Goal: Task Accomplishment & Management: Use online tool/utility

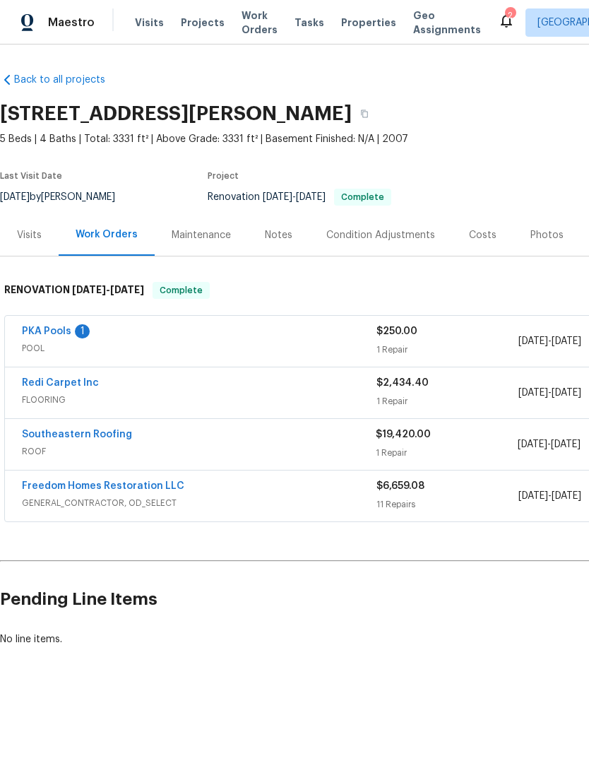
click at [42, 386] on link "Redi Carpet Inc" at bounding box center [60, 383] width 77 height 10
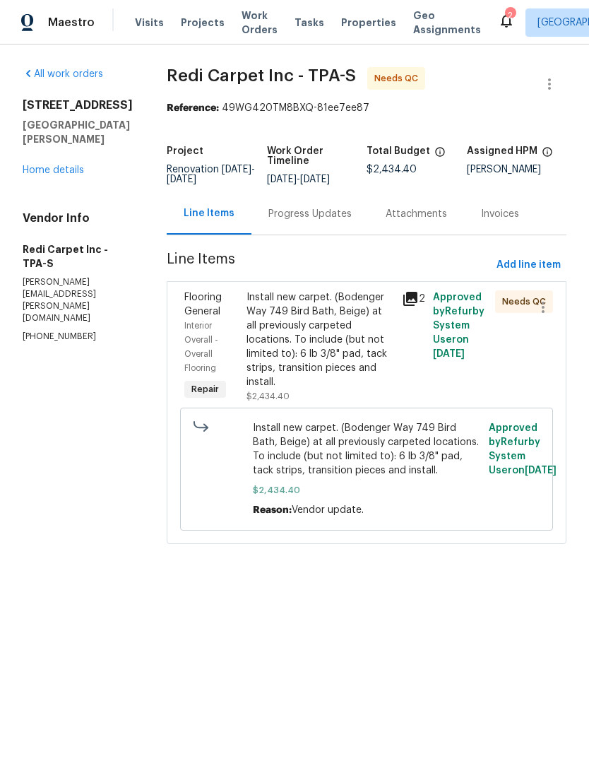
click at [348, 355] on div "Install new carpet. (Bodenger Way 749 Bird Bath, Beige) at all previously carpe…" at bounding box center [320, 339] width 147 height 99
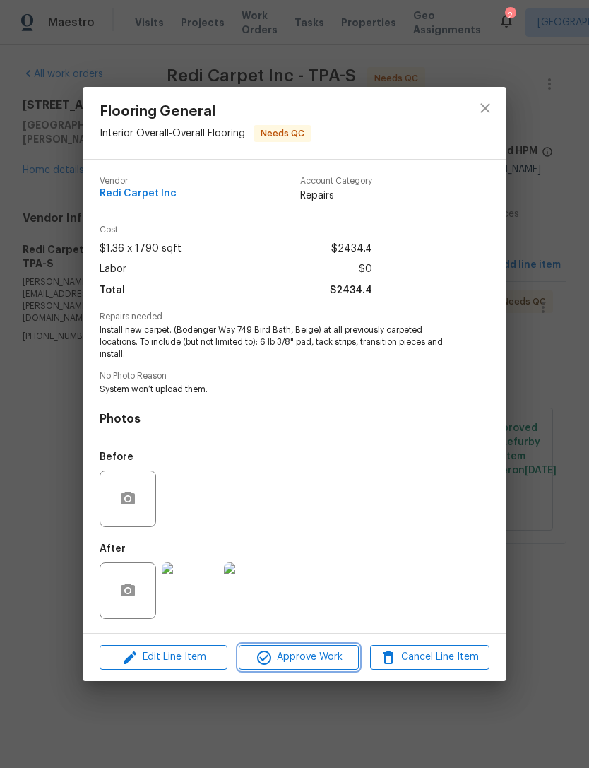
click at [333, 665] on span "Approve Work" at bounding box center [298, 657] width 111 height 18
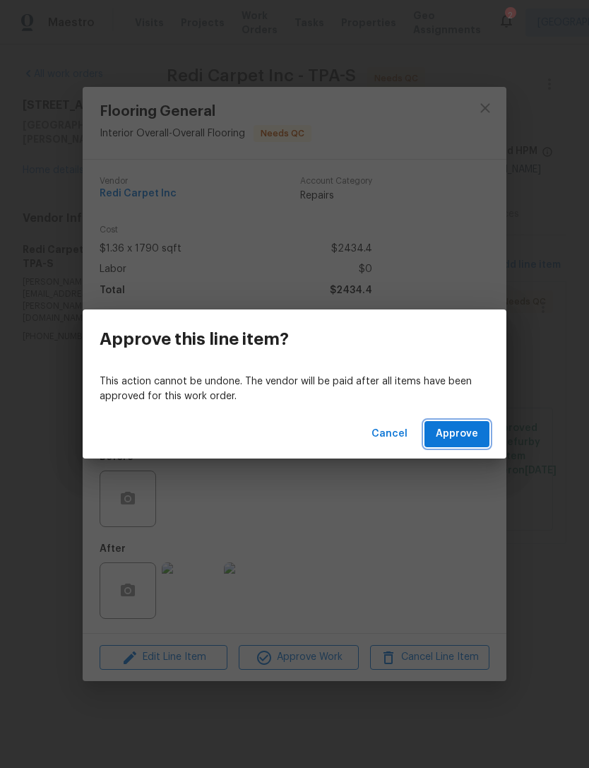
click at [460, 439] on span "Approve" at bounding box center [457, 434] width 42 height 18
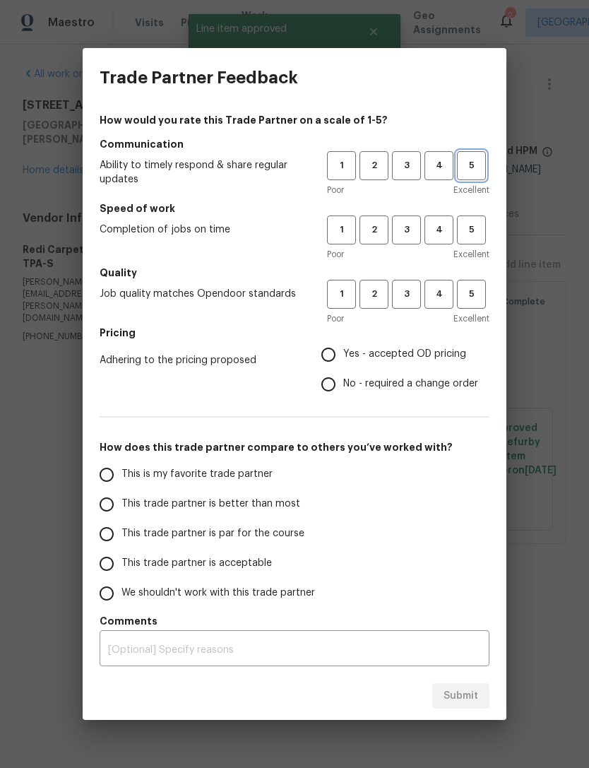
click at [468, 171] on span "5" at bounding box center [471, 166] width 26 height 16
click at [472, 233] on span "5" at bounding box center [471, 230] width 26 height 16
click at [474, 280] on button "5" at bounding box center [471, 294] width 29 height 29
click at [353, 354] on span "Yes - accepted OD pricing" at bounding box center [404, 354] width 123 height 15
click at [343, 354] on input "Yes - accepted OD pricing" at bounding box center [329, 355] width 30 height 30
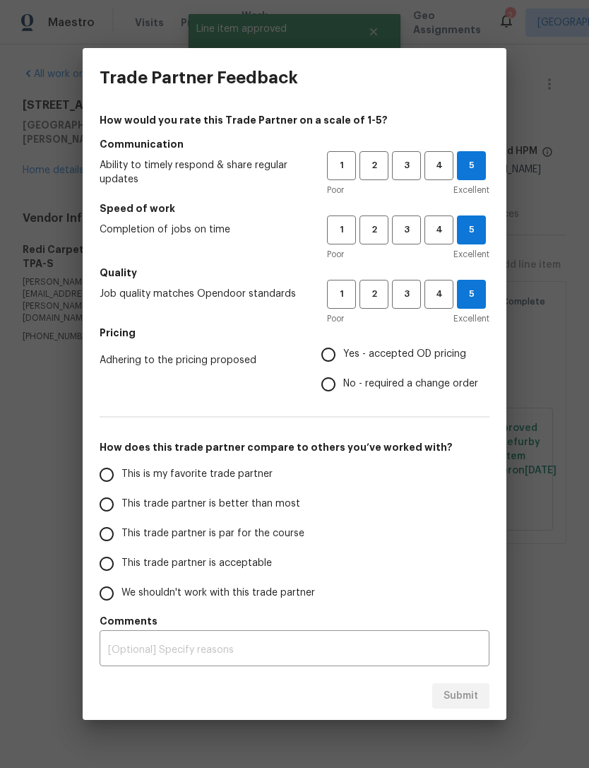
radio input "true"
click at [110, 504] on input "This trade partner is better than most" at bounding box center [107, 505] width 30 height 30
click at [468, 704] on button "Submit" at bounding box center [460, 696] width 57 height 26
radio input "true"
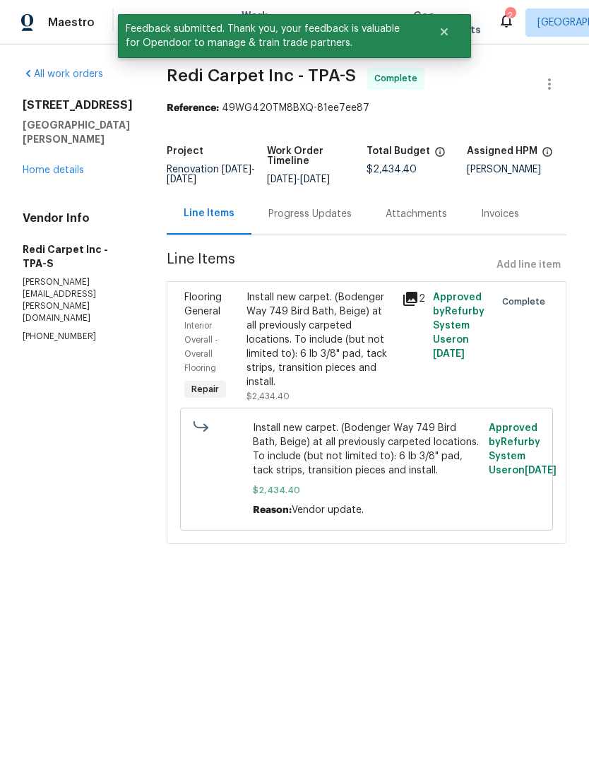
click at [42, 165] on link "Home details" at bounding box center [53, 170] width 61 height 10
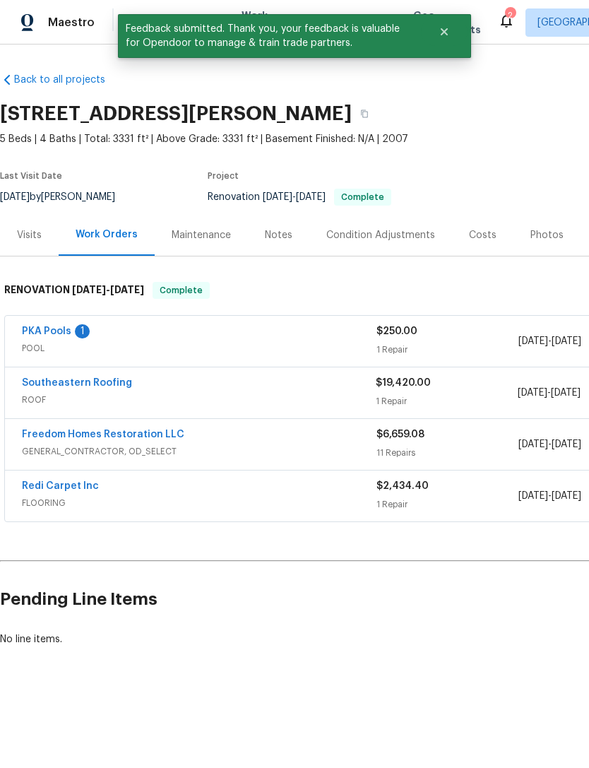
click at [37, 328] on link "PKA Pools" at bounding box center [46, 331] width 49 height 10
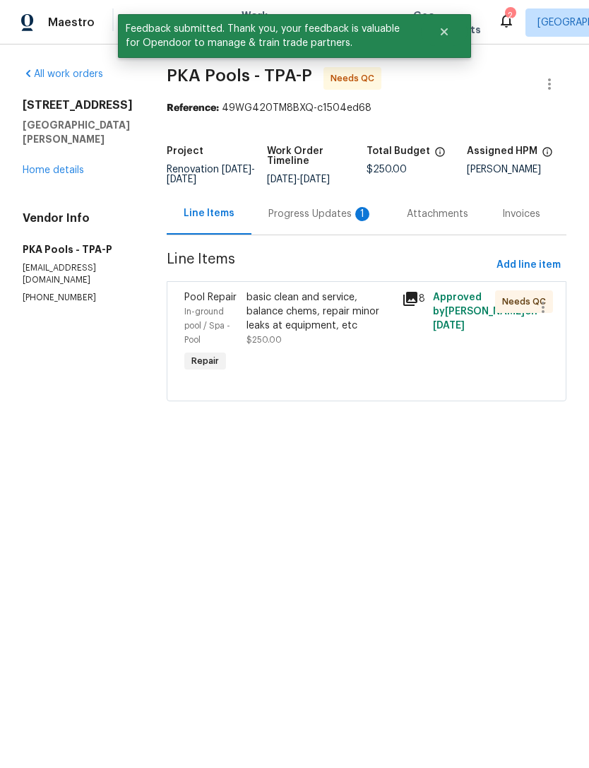
click at [318, 221] on div "Progress Updates 1" at bounding box center [320, 214] width 105 height 14
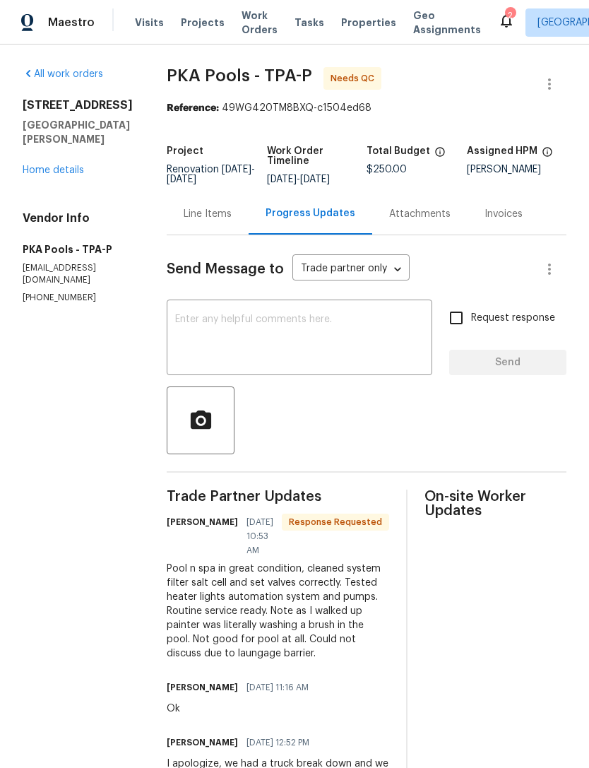
click at [177, 315] on textarea at bounding box center [299, 338] width 249 height 49
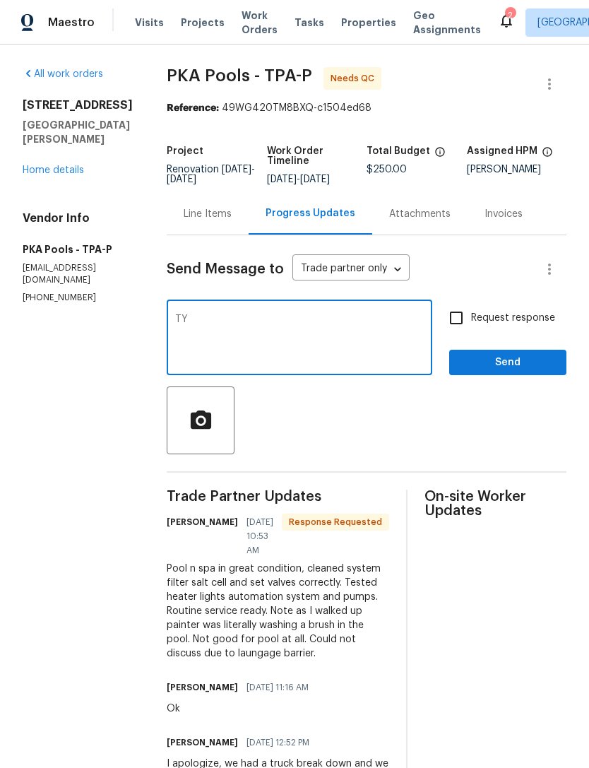
type textarea "TY"
click at [526, 374] on button "Send" at bounding box center [507, 363] width 117 height 26
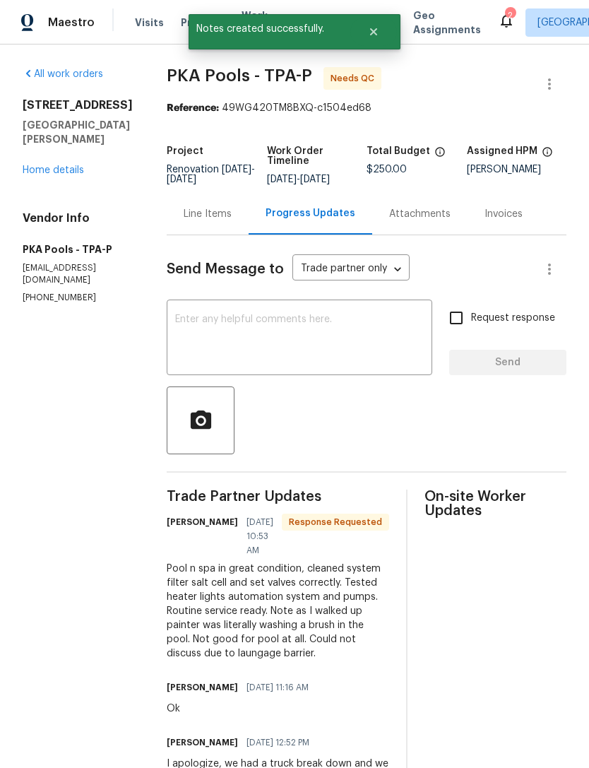
click at [184, 219] on div "Line Items" at bounding box center [208, 214] width 48 height 14
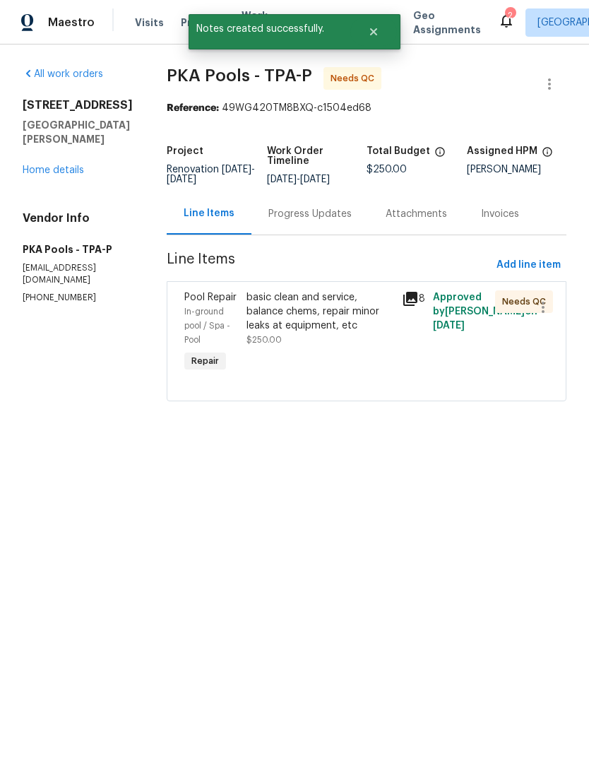
click at [347, 347] on div "basic clean and service, balance chems, repair minor leaks at equipment, etc $2…" at bounding box center [320, 318] width 147 height 57
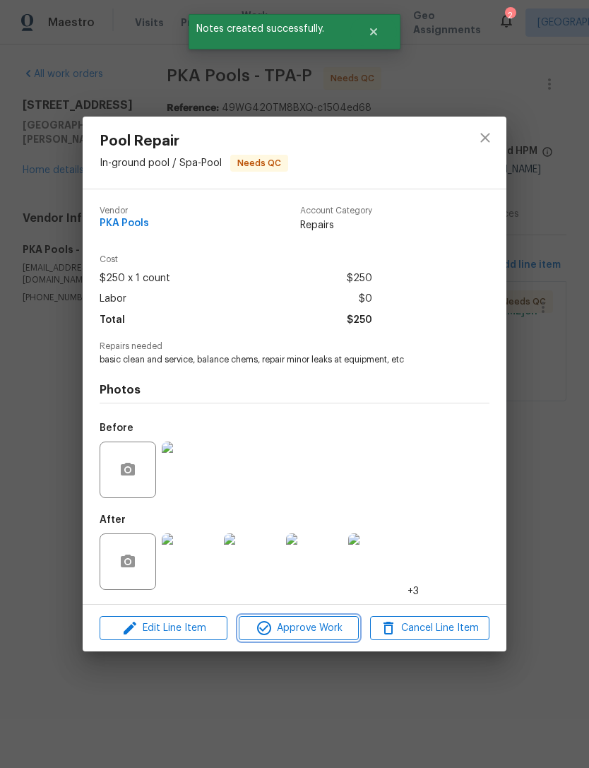
click at [342, 632] on span "Approve Work" at bounding box center [298, 628] width 111 height 18
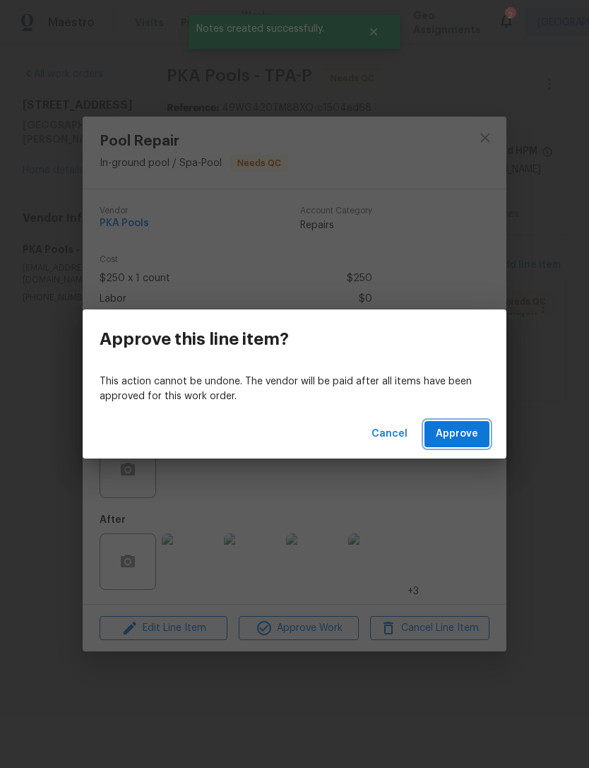
click at [457, 435] on span "Approve" at bounding box center [457, 434] width 42 height 18
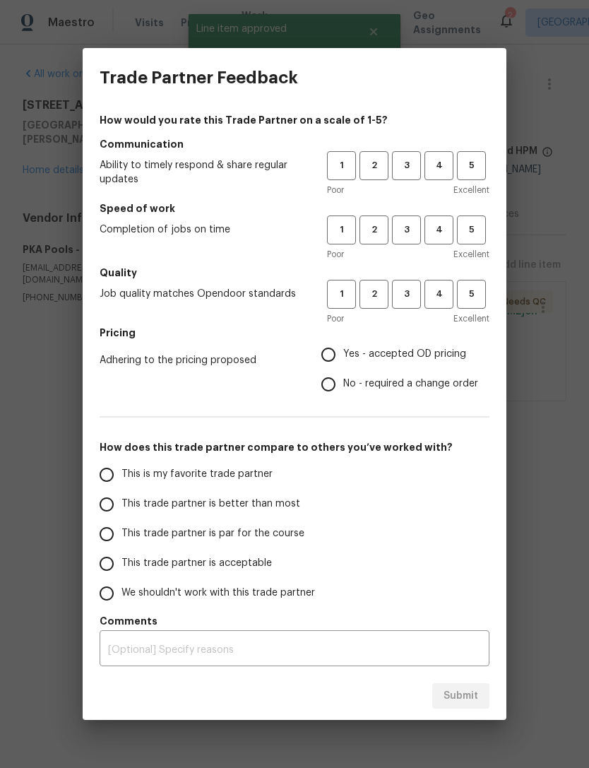
click at [42, 167] on div "Trade Partner Feedback How would you rate this Trade Partner on a scale of 1-5?…" at bounding box center [294, 384] width 589 height 768
click at [429, 168] on span "4" at bounding box center [439, 166] width 26 height 16
click at [439, 229] on span "4" at bounding box center [439, 230] width 26 height 16
click at [450, 290] on span "4" at bounding box center [439, 294] width 26 height 16
click at [341, 362] on input "Yes - accepted OD pricing" at bounding box center [329, 355] width 30 height 30
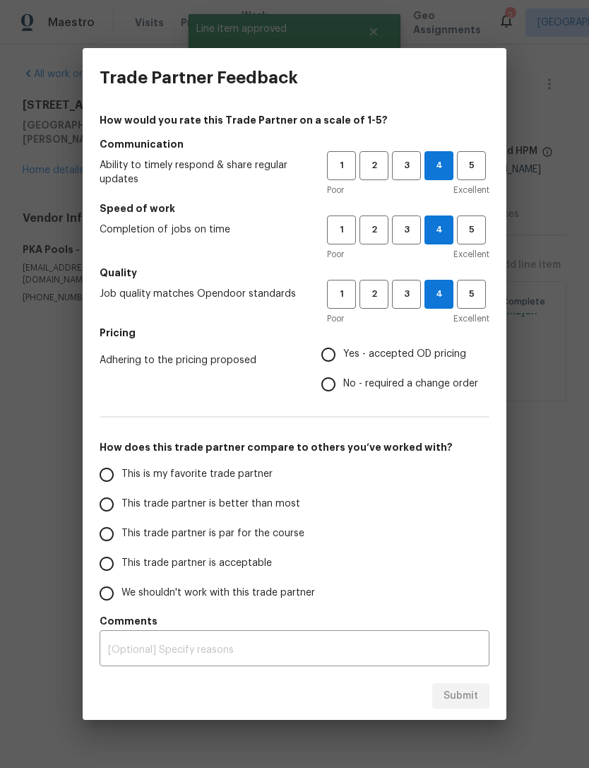
radio input "true"
click at [113, 475] on input "This is my favorite trade partner" at bounding box center [107, 475] width 30 height 30
click at [460, 699] on span "Submit" at bounding box center [461, 696] width 35 height 18
radio input "true"
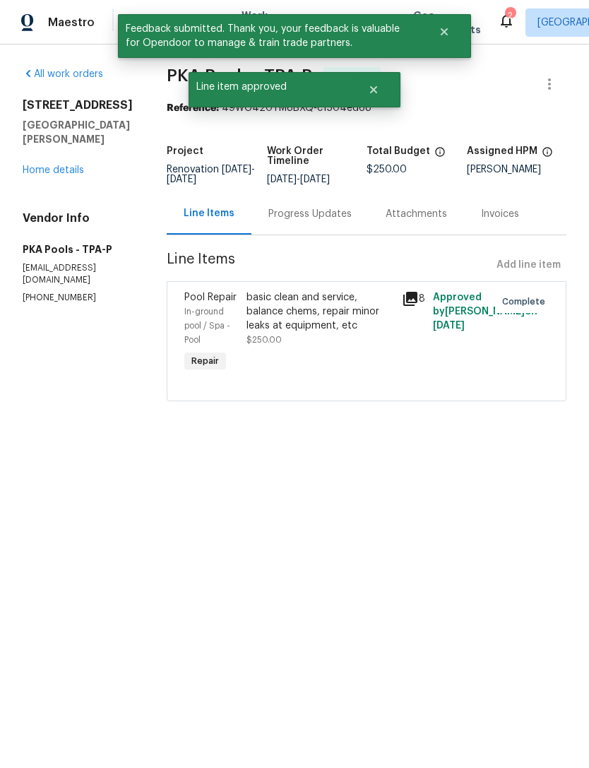
click at [37, 167] on link "Home details" at bounding box center [53, 170] width 61 height 10
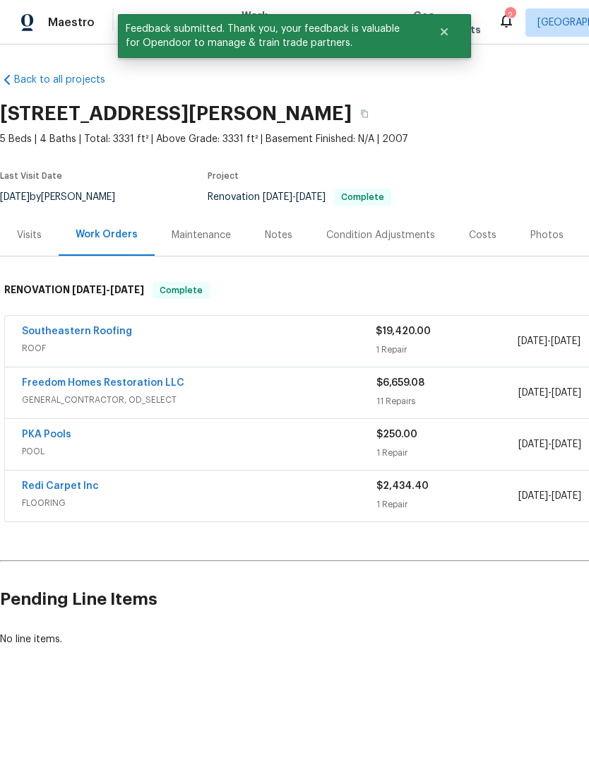
click at [548, 232] on div "Photos" at bounding box center [546, 235] width 33 height 14
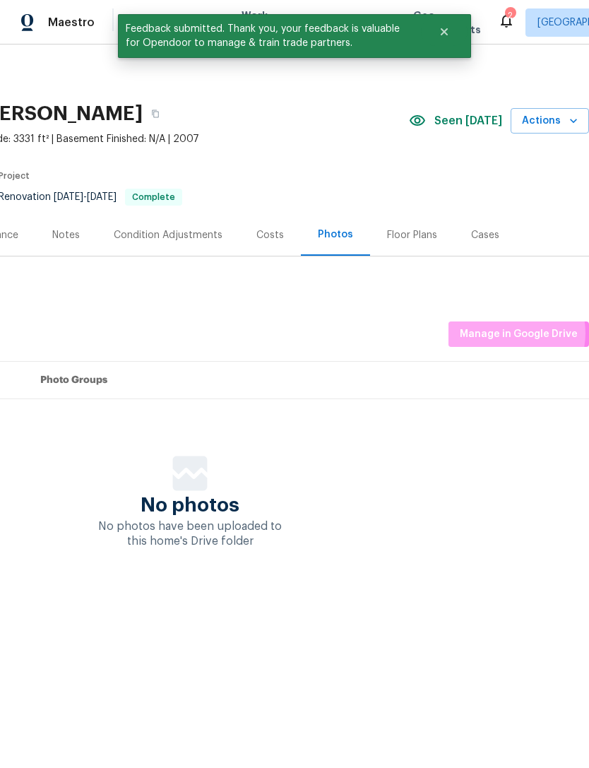
scroll to position [0, 209]
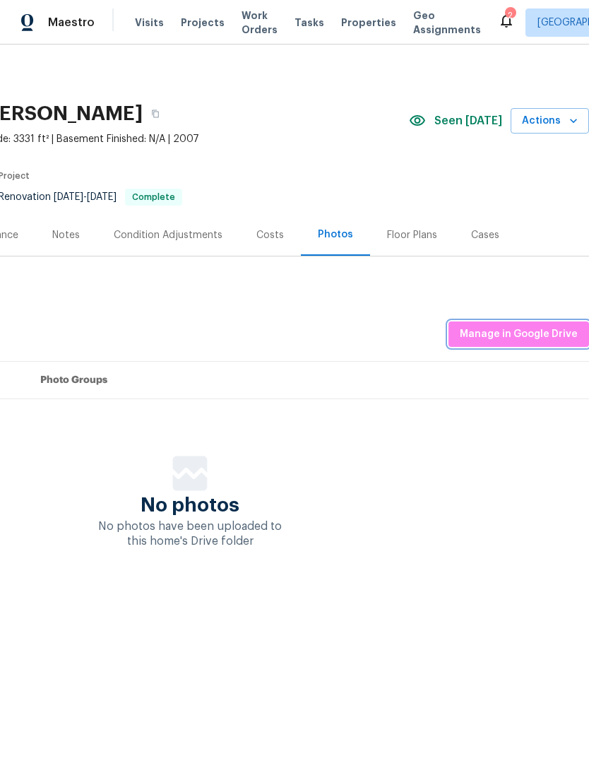
click at [540, 336] on span "Manage in Google Drive" at bounding box center [519, 335] width 118 height 18
